Goal: Find specific page/section: Find specific page/section

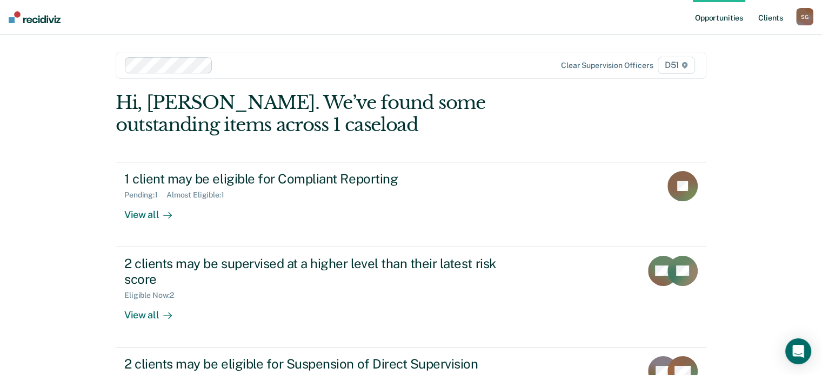
click at [774, 28] on link "Client s" at bounding box center [770, 17] width 29 height 35
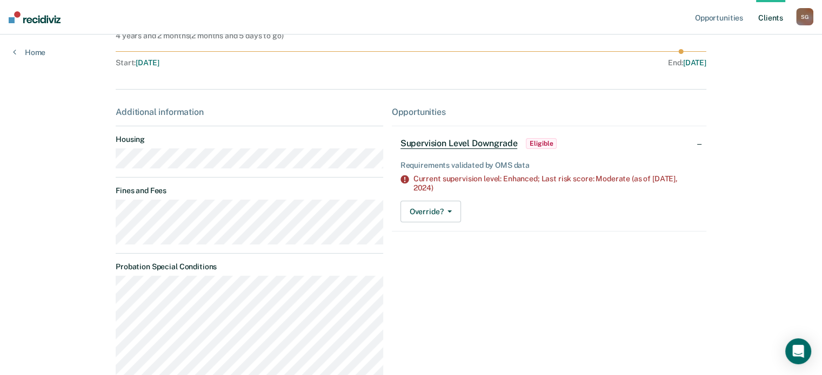
scroll to position [108, 0]
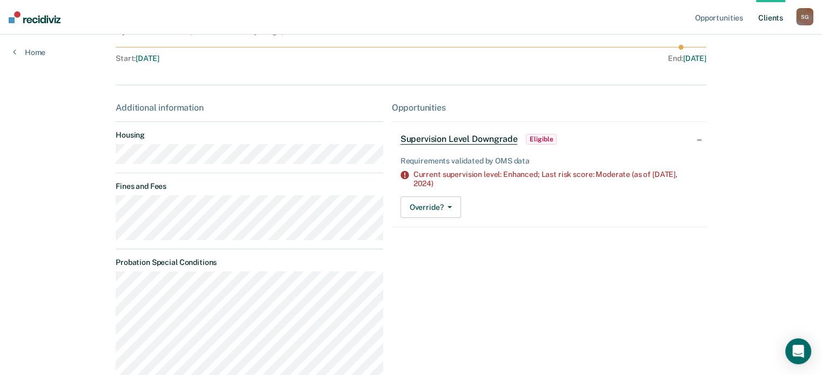
click at [112, 211] on main "MC Contacts Preferred Name Preferred Contact None Call Text Email None Progress…" at bounding box center [411, 191] width 616 height 529
click at [111, 207] on main "MC Contacts Preferred Name Preferred Contact None Call Text Email None Progress…" at bounding box center [411, 191] width 616 height 529
